Goal: Check status: Check status

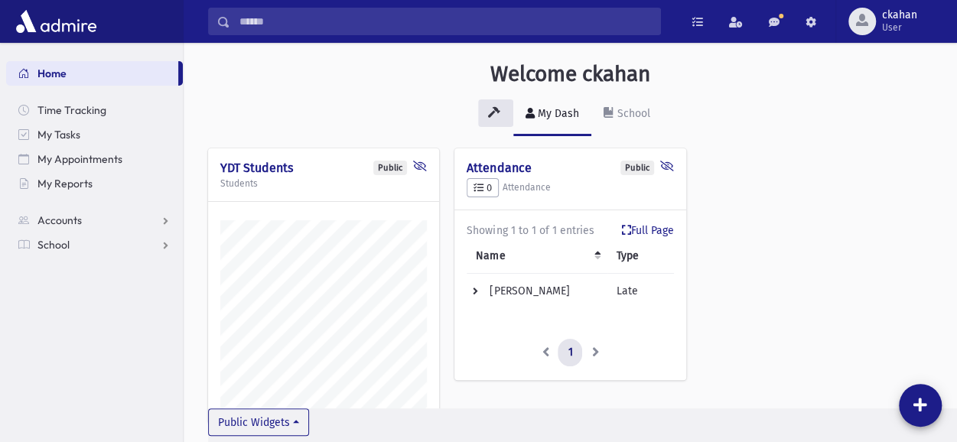
scroll to position [461, 772]
click at [102, 224] on link "Accounts" at bounding box center [94, 220] width 177 height 24
click at [60, 302] on link "School" at bounding box center [94, 293] width 177 height 24
click at [73, 262] on span "Students" at bounding box center [67, 269] width 42 height 14
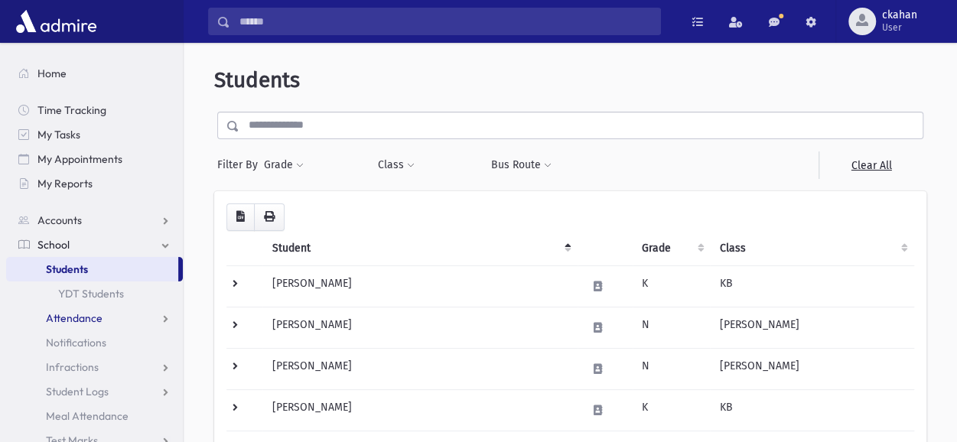
click at [96, 317] on span "Attendance" at bounding box center [74, 318] width 57 height 14
click at [97, 339] on link "Entry" at bounding box center [94, 342] width 177 height 24
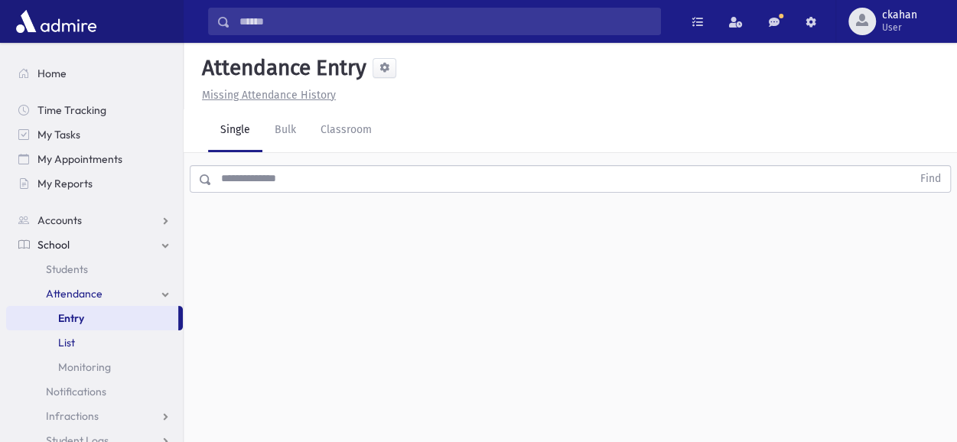
click at [74, 348] on span "List" at bounding box center [66, 343] width 17 height 14
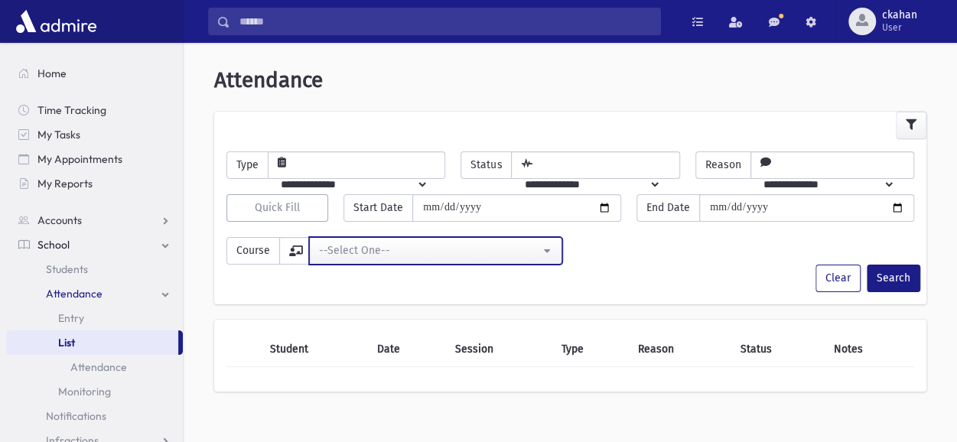
click at [549, 245] on button "--Select One--" at bounding box center [435, 251] width 253 height 28
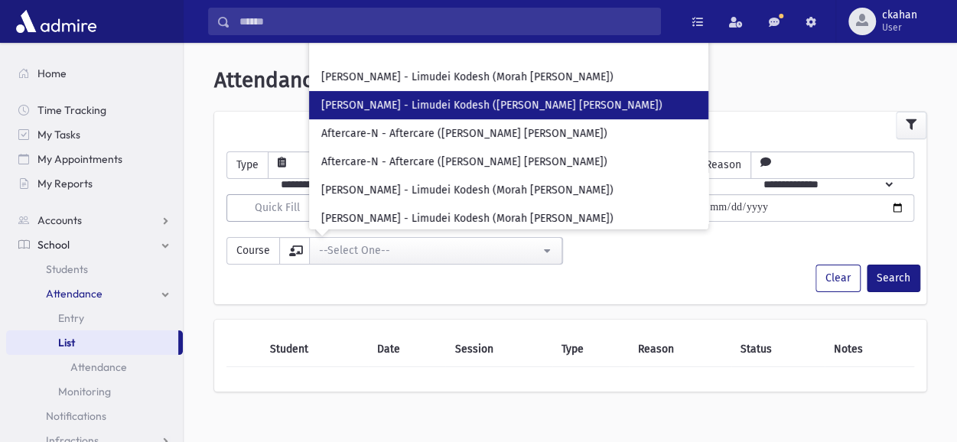
scroll to position [153, 0]
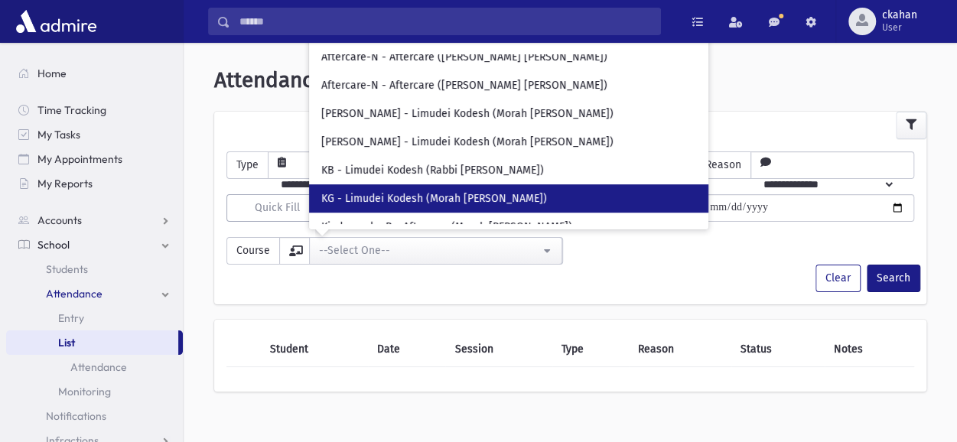
click at [517, 189] on link "KG - Limudei Kodesh (Morah Leah Greenfield)" at bounding box center [508, 198] width 399 height 28
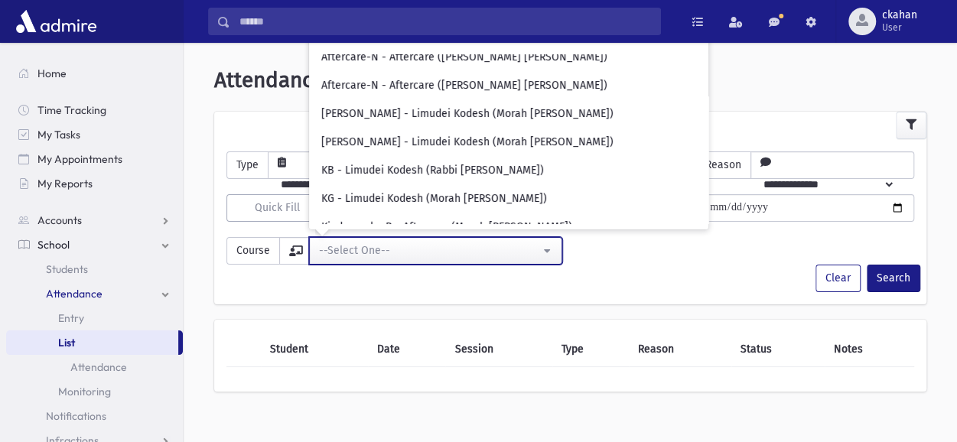
select select "***"
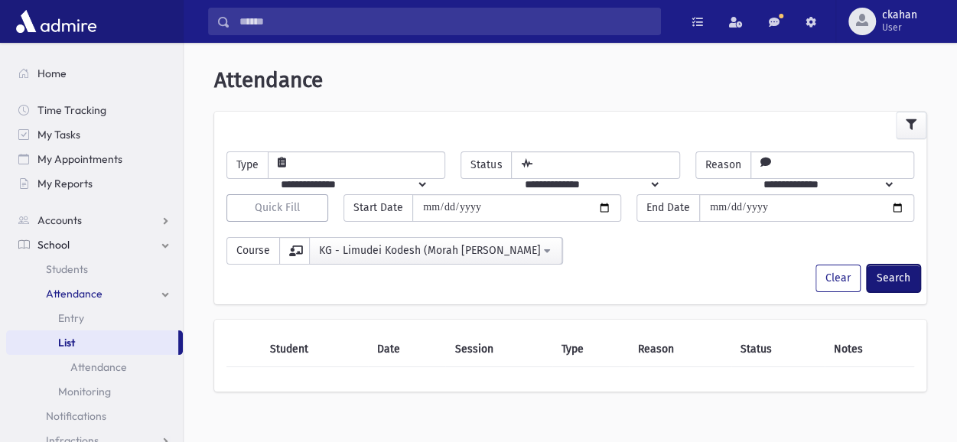
click at [893, 278] on button "Search" at bounding box center [893, 279] width 54 height 28
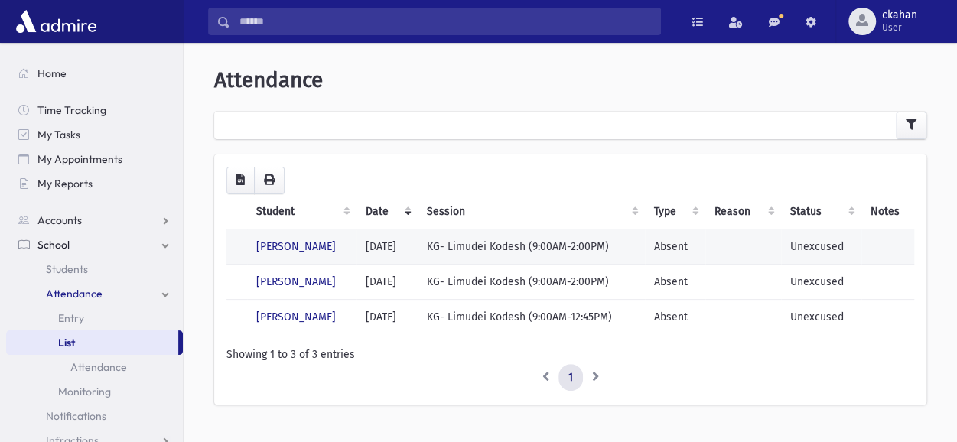
click at [463, 249] on td "KG- Limudei Kodesh (9:00AM-2:00PM)" at bounding box center [531, 246] width 227 height 35
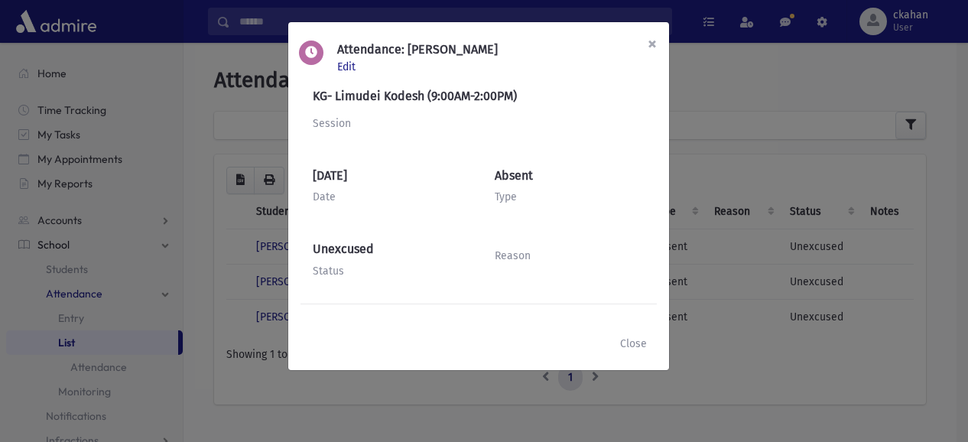
click at [655, 44] on span "×" at bounding box center [652, 43] width 9 height 21
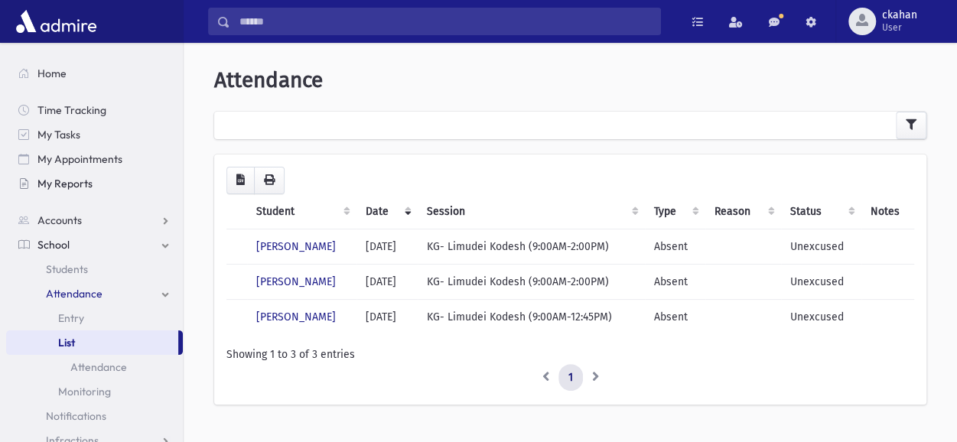
click at [87, 177] on span "My Reports" at bounding box center [64, 184] width 55 height 14
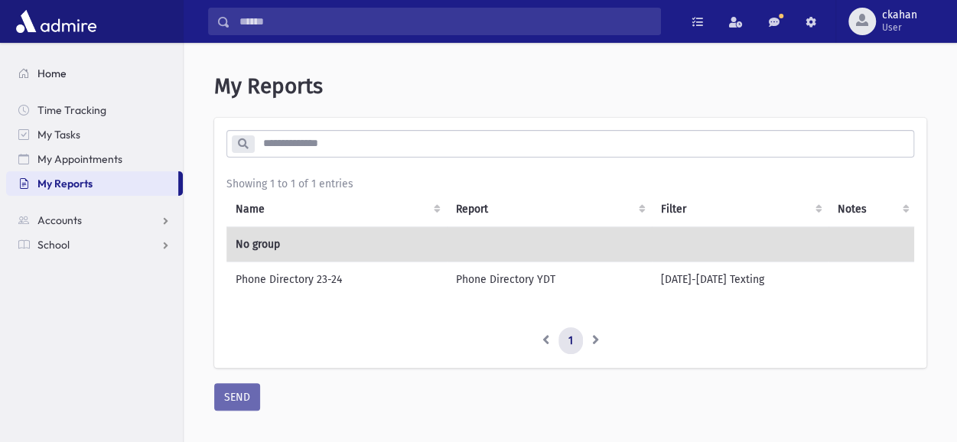
click at [50, 73] on span "Home" at bounding box center [51, 74] width 29 height 14
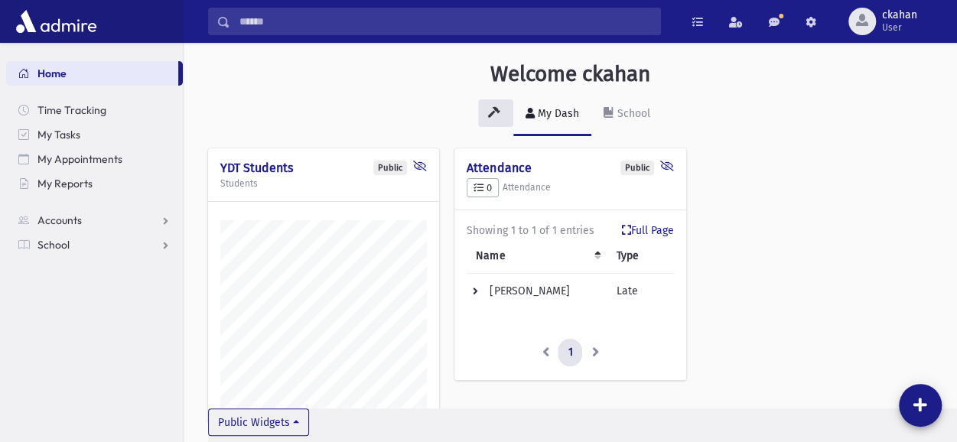
scroll to position [461, 772]
click at [171, 249] on link "School" at bounding box center [94, 244] width 177 height 24
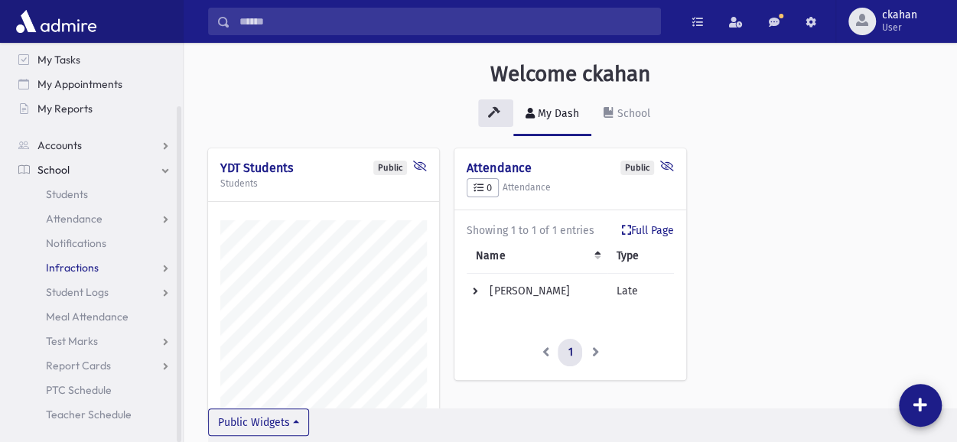
scroll to position [61, 0]
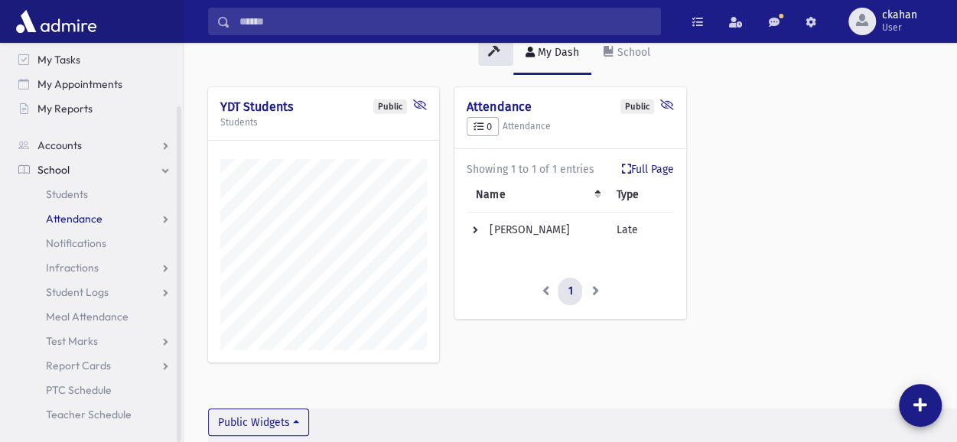
click at [87, 212] on span "Attendance" at bounding box center [74, 219] width 57 height 14
click at [70, 276] on link "List" at bounding box center [94, 267] width 177 height 24
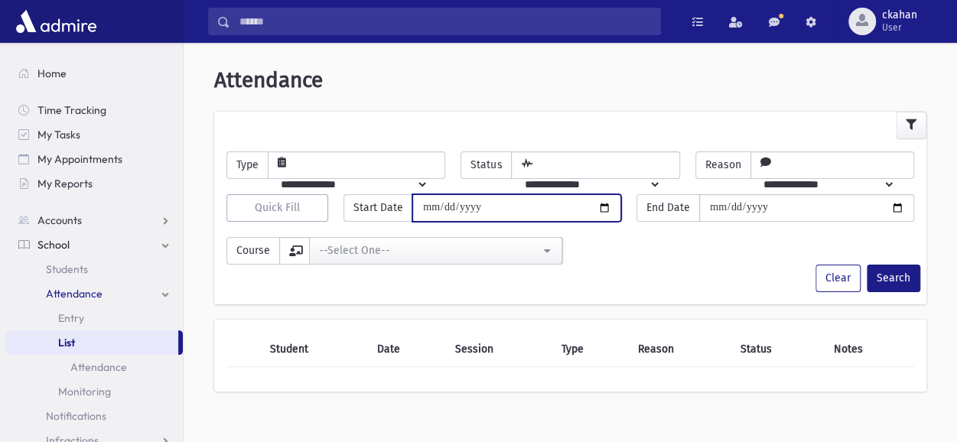
click at [603, 203] on input "date" at bounding box center [516, 208] width 209 height 28
type input "**********"
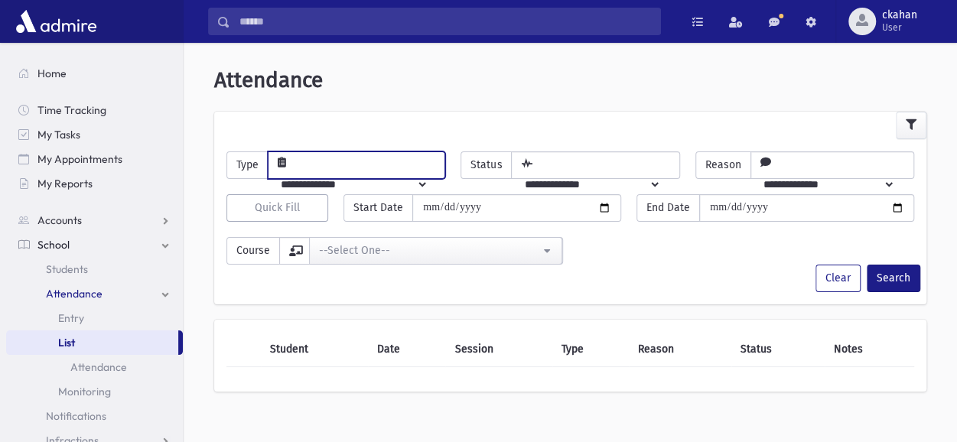
click at [396, 171] on select "**********" at bounding box center [348, 184] width 160 height 26
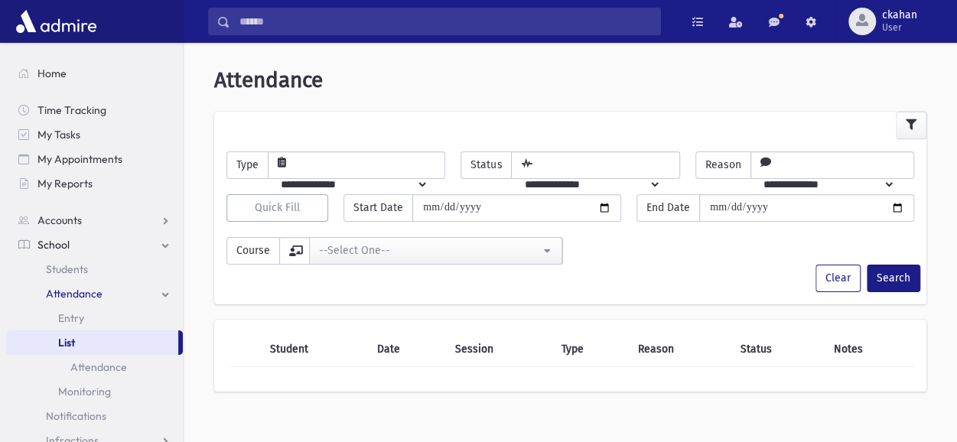
click at [366, 102] on div "**********" at bounding box center [570, 237] width 761 height 376
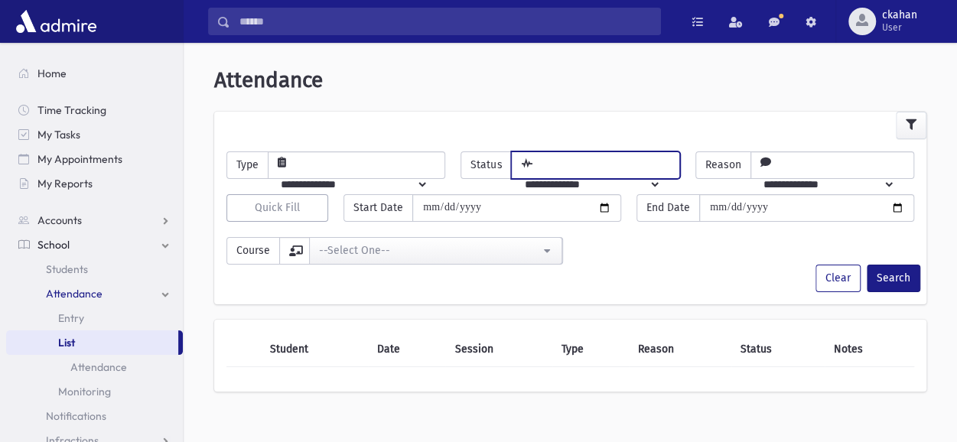
click at [661, 171] on select "**********" at bounding box center [586, 184] width 149 height 26
click at [503, 249] on div "--Select One--" at bounding box center [429, 250] width 221 height 16
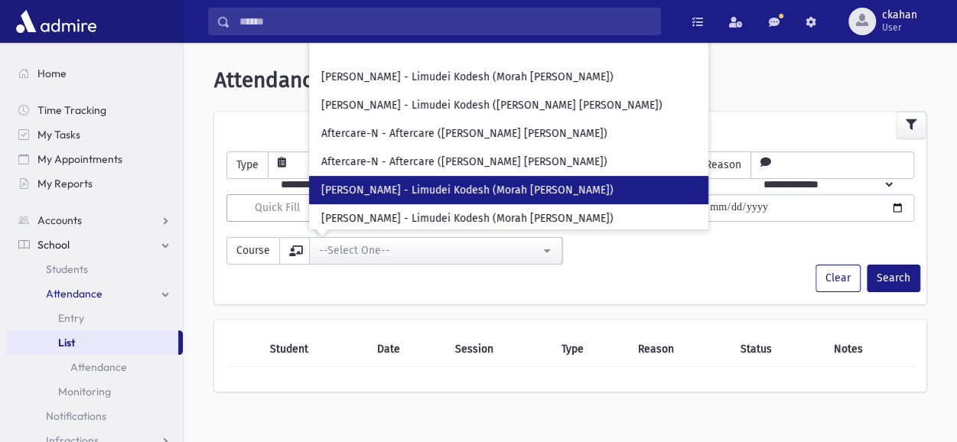
scroll to position [153, 0]
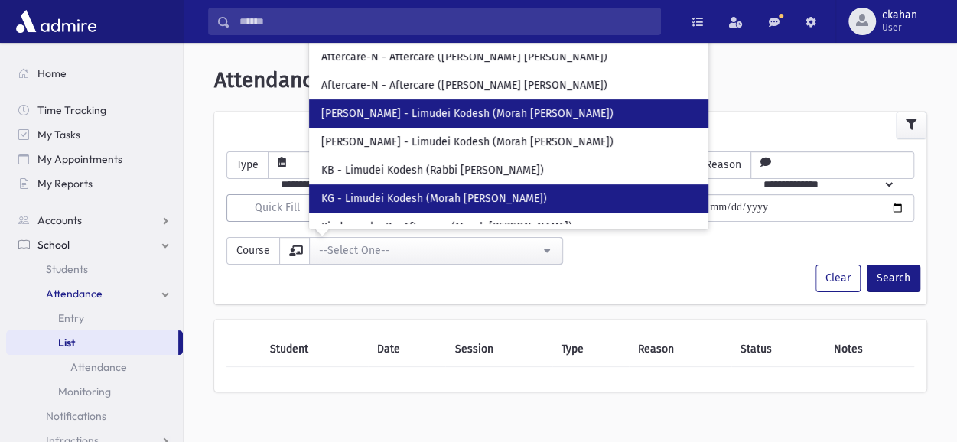
click at [487, 200] on span "KG - Limudei Kodesh (Morah [PERSON_NAME])" at bounding box center [434, 198] width 226 height 15
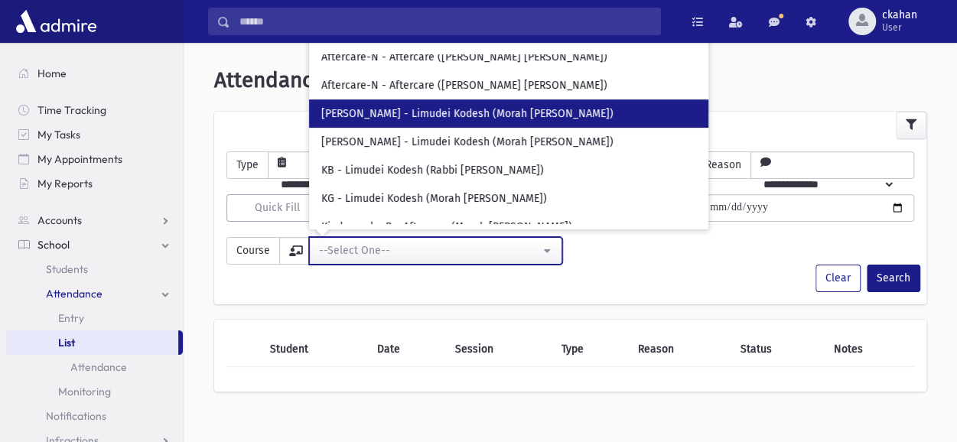
select select "***"
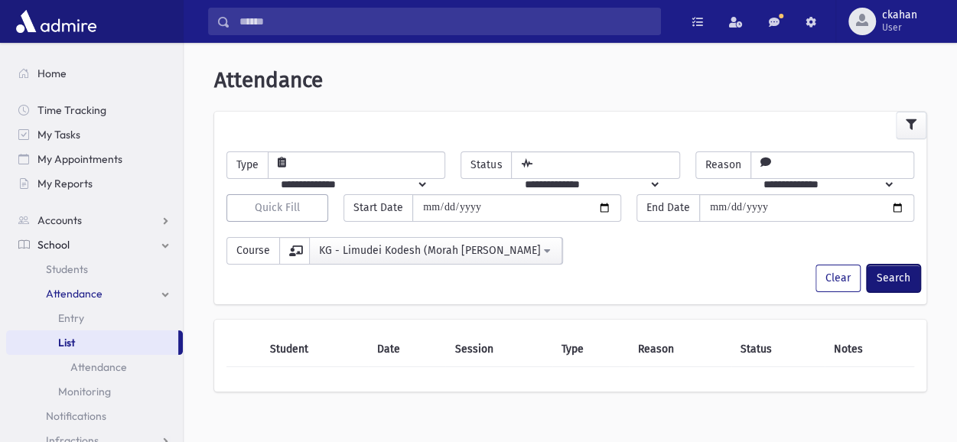
click at [886, 279] on button "Search" at bounding box center [893, 279] width 54 height 28
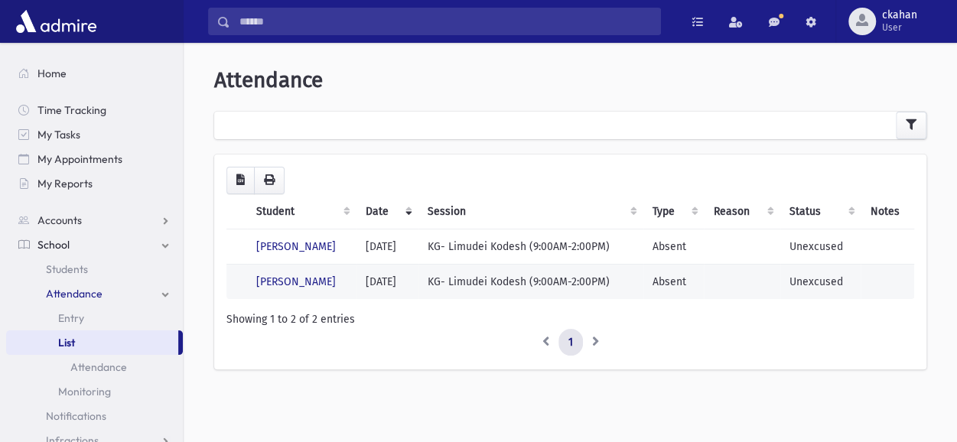
click at [489, 281] on td "KG- Limudei Kodesh (9:00AM-2:00PM)" at bounding box center [530, 281] width 225 height 35
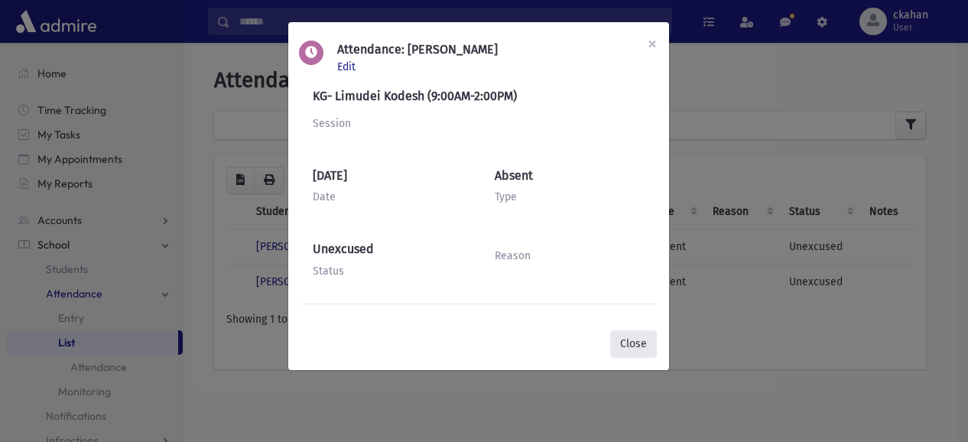
click at [639, 339] on button "Close" at bounding box center [633, 344] width 47 height 28
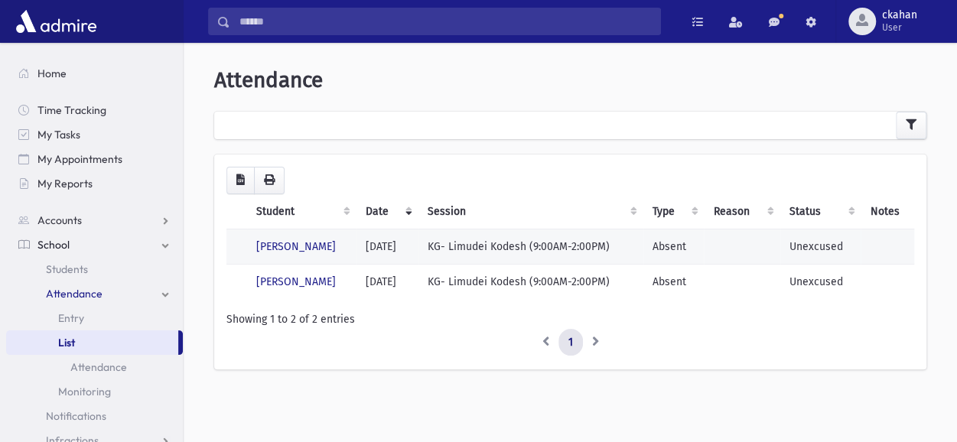
click at [532, 242] on td "KG- Limudei Kodesh (9:00AM-2:00PM)" at bounding box center [530, 246] width 225 height 35
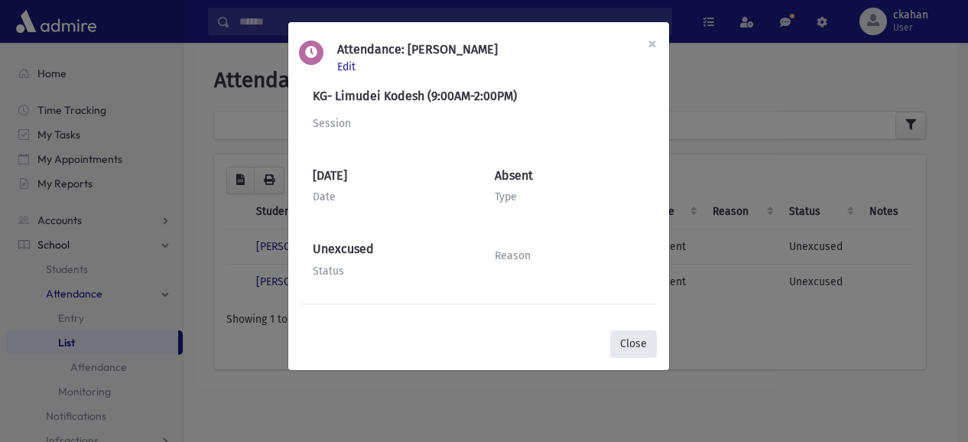
click at [632, 337] on button "Close" at bounding box center [633, 344] width 47 height 28
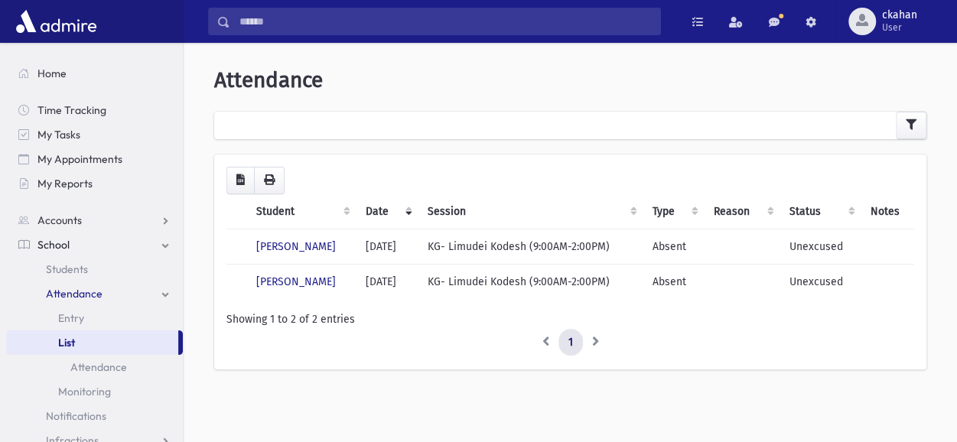
click at [393, 94] on div "**********" at bounding box center [570, 226] width 761 height 354
click at [788, 24] on link at bounding box center [774, 22] width 31 height 28
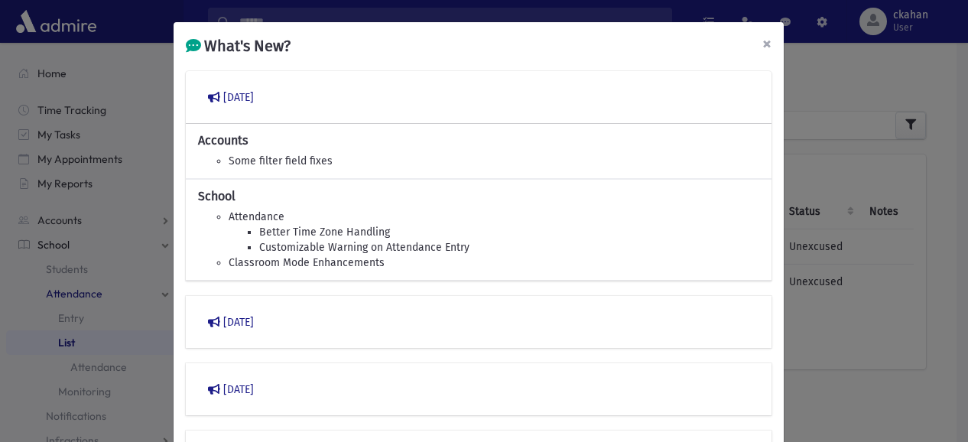
click at [762, 41] on span "×" at bounding box center [766, 43] width 9 height 21
